Goal: Task Accomplishment & Management: Use online tool/utility

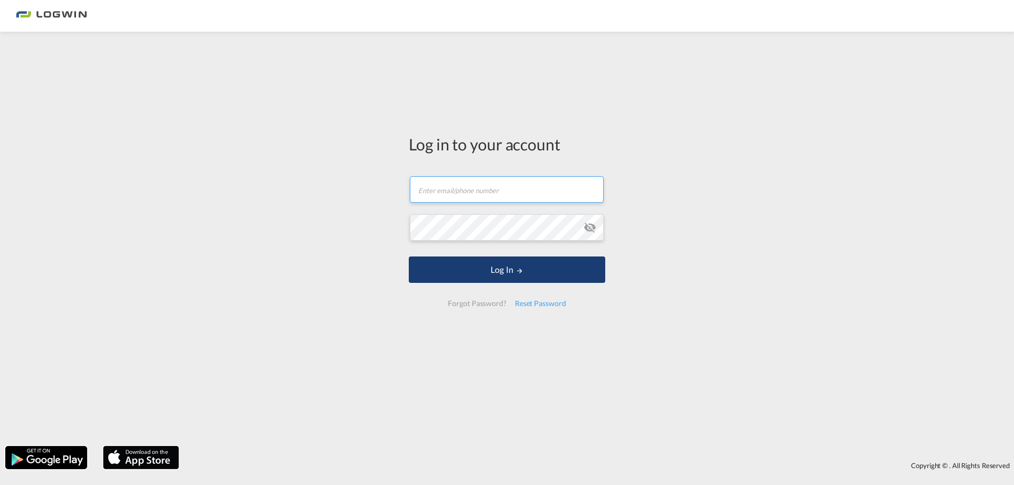
type input "[PERSON_NAME][EMAIL_ADDRESS][PERSON_NAME][DOMAIN_NAME]"
click at [533, 267] on button "Log In" at bounding box center [507, 270] width 196 height 26
